Goal: Book appointment/travel/reservation

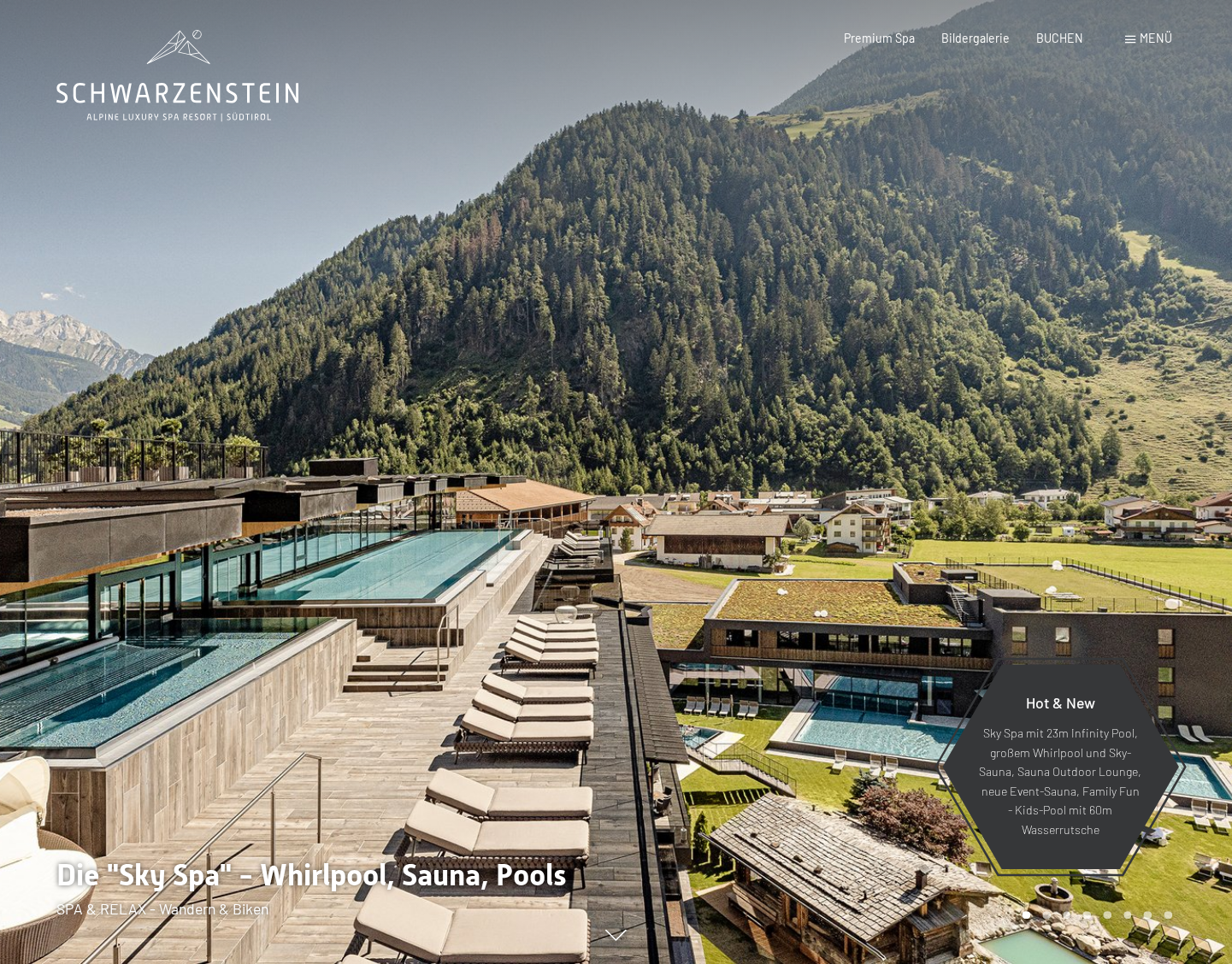
click at [854, 44] on span "Menü" at bounding box center [1156, 38] width 33 height 15
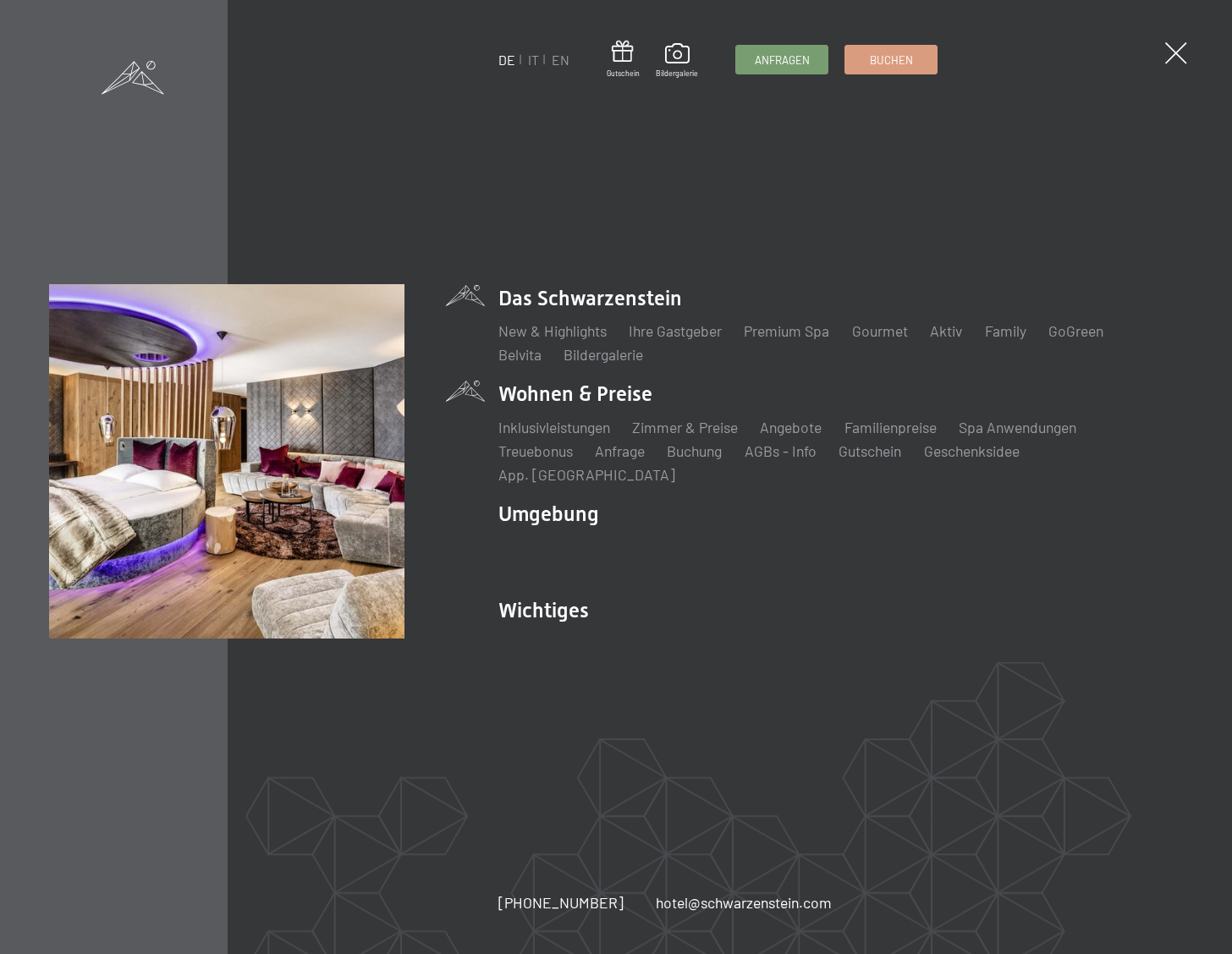
click at [698, 439] on li "Zimmer & Preise Liste" at bounding box center [685, 427] width 106 height 21
click at [689, 430] on link "Zimmer & Preise" at bounding box center [685, 427] width 106 height 19
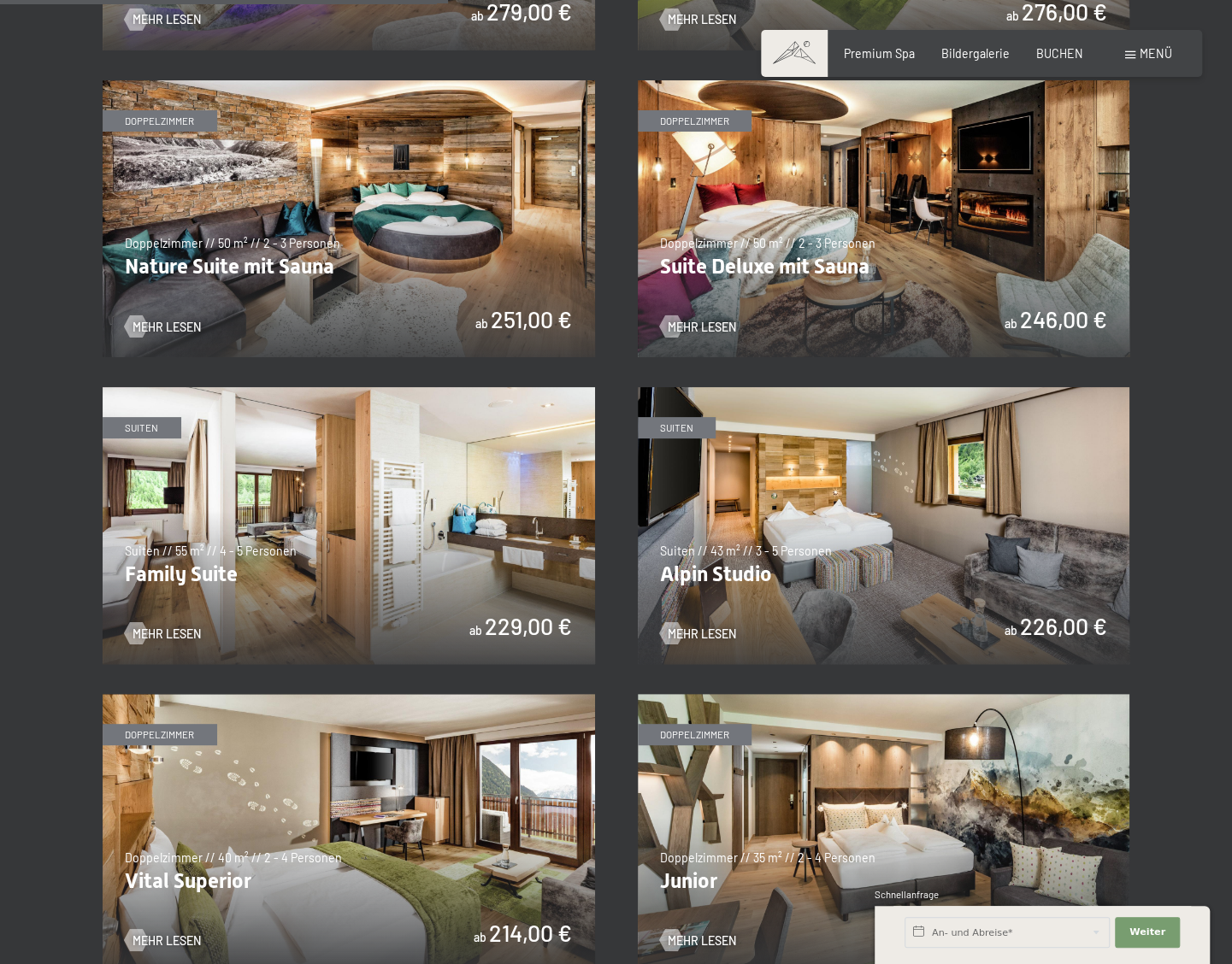
scroll to position [1624, 0]
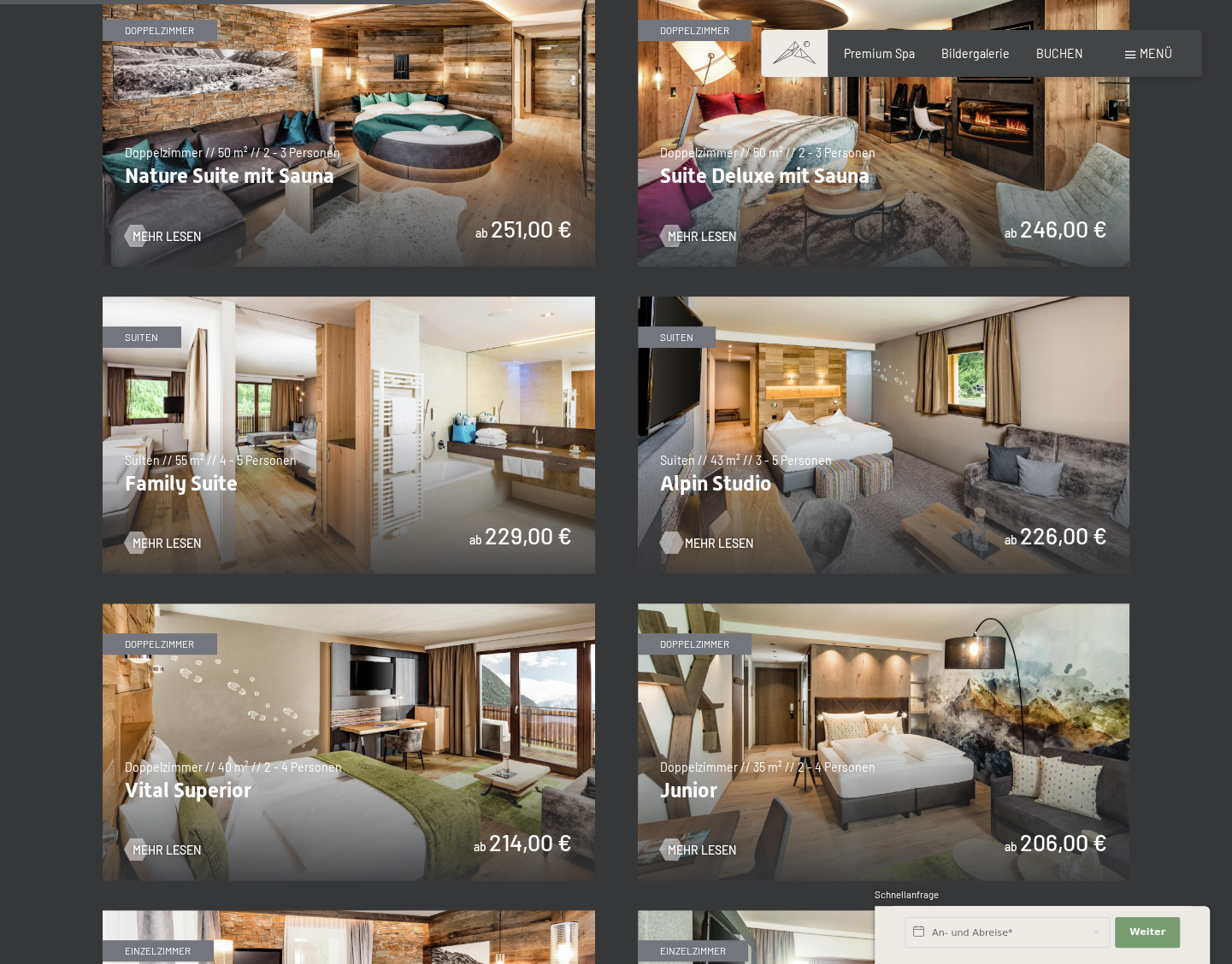
click at [693, 536] on span "Mehr Lesen" at bounding box center [718, 542] width 68 height 17
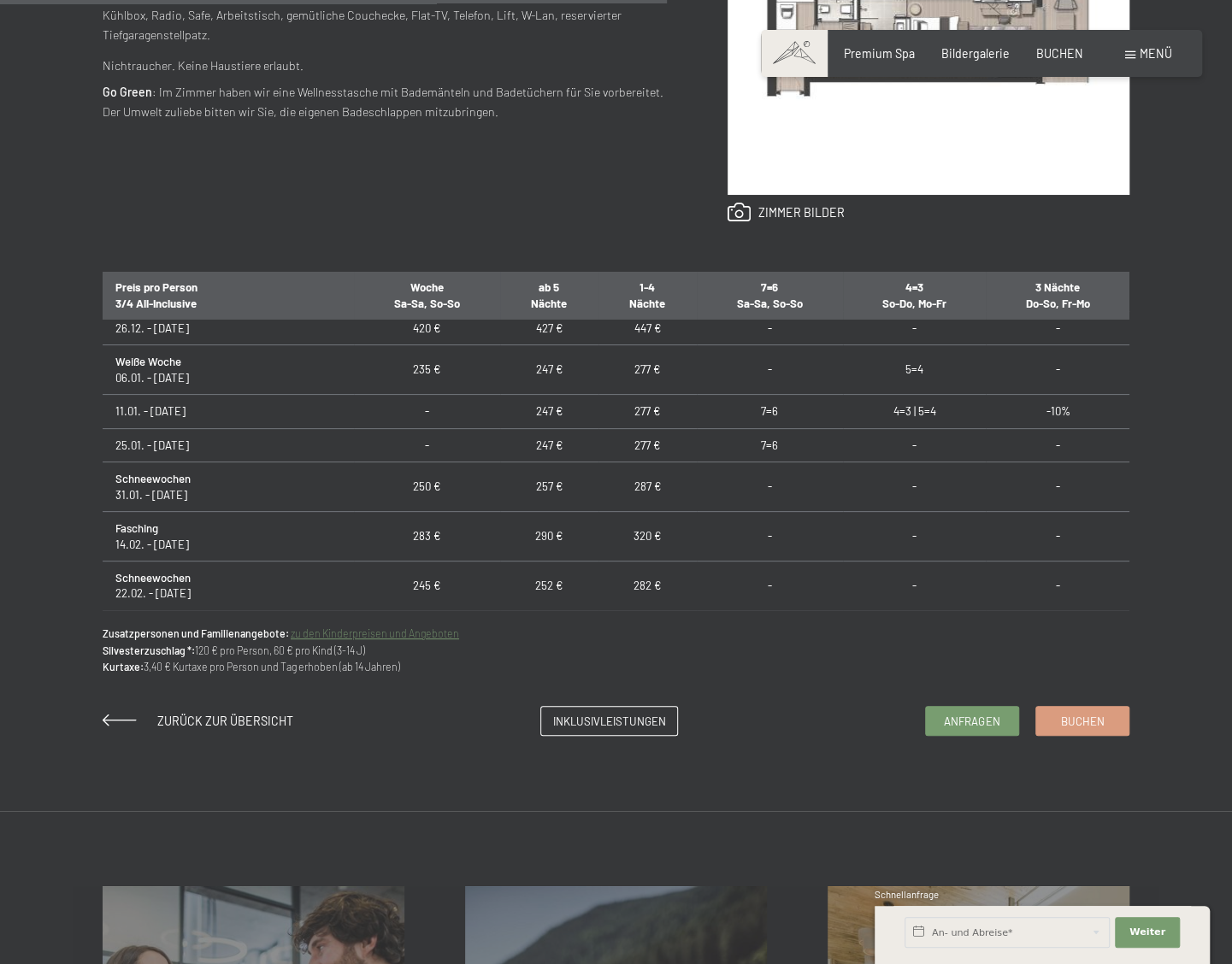
scroll to position [513, 0]
